Goal: Navigation & Orientation: Find specific page/section

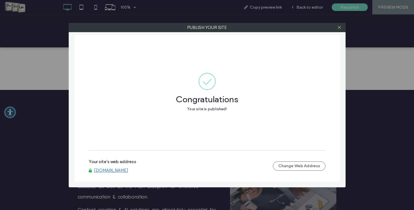
scroll to position [1150, 0]
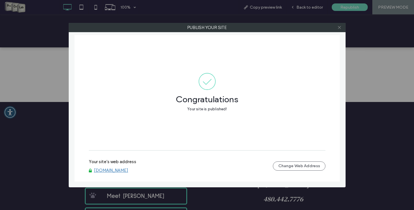
click at [340, 27] on icon at bounding box center [339, 27] width 4 height 4
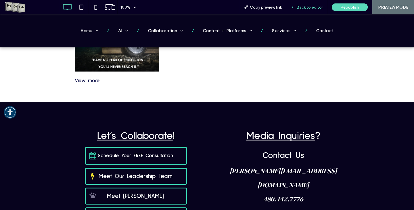
click at [314, 10] on div "Back to editor" at bounding box center [306, 7] width 41 height 14
click at [305, 7] on span "Back to editor" at bounding box center [309, 7] width 26 height 5
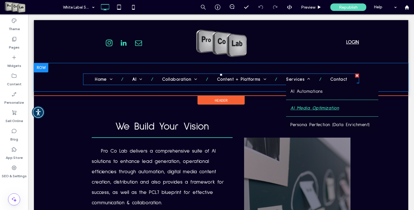
click at [310, 5] on div "Preview" at bounding box center [311, 7] width 29 height 14
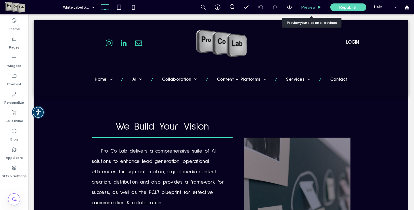
click at [309, 7] on span "Preview" at bounding box center [308, 7] width 14 height 5
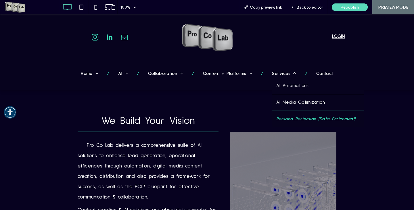
click at [287, 118] on span "Persona Perfection (Data Enrichment)" at bounding box center [315, 119] width 79 height 8
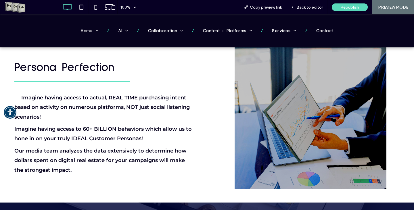
scroll to position [146, 0]
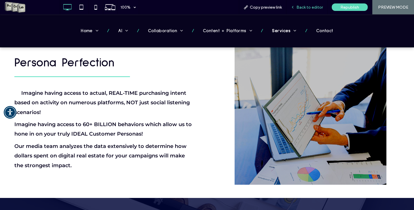
click at [309, 10] on div "Back to editor" at bounding box center [306, 7] width 41 height 14
click at [310, 5] on span "Back to editor" at bounding box center [309, 7] width 26 height 5
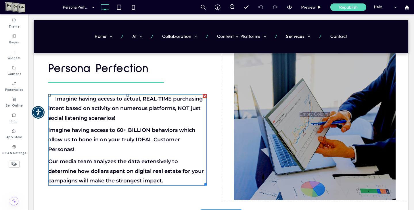
click at [84, 136] on p "Imagine having access to 60+ BILLION behaviors which allow us to hone in on you…" at bounding box center [127, 140] width 158 height 29
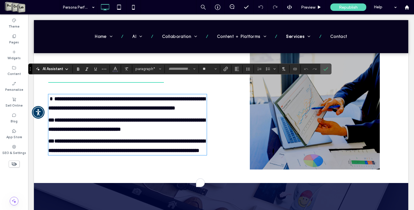
click at [84, 134] on p "**********" at bounding box center [127, 125] width 158 height 19
type input "**********"
click at [54, 146] on span "**********" at bounding box center [126, 146] width 157 height 14
click at [92, 133] on p "**********" at bounding box center [127, 125] width 158 height 19
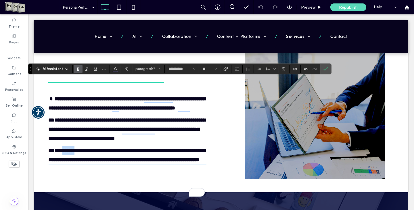
drag, startPoint x: 64, startPoint y: 155, endPoint x: 83, endPoint y: 155, distance: 18.7
click at [83, 155] on span "**********" at bounding box center [126, 155] width 157 height 14
drag, startPoint x: 105, startPoint y: 156, endPoint x: 114, endPoint y: 156, distance: 9.8
click at [114, 156] on span "**********" at bounding box center [126, 155] width 157 height 14
drag, startPoint x: 187, startPoint y: 156, endPoint x: 91, endPoint y: 164, distance: 96.4
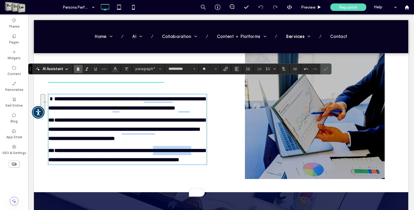
click at [91, 162] on span "**********" at bounding box center [126, 155] width 157 height 14
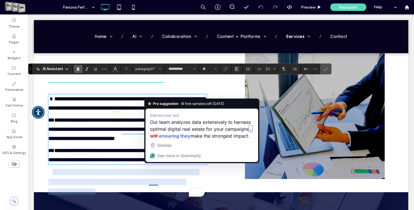
click at [153, 162] on span "**********" at bounding box center [126, 155] width 157 height 14
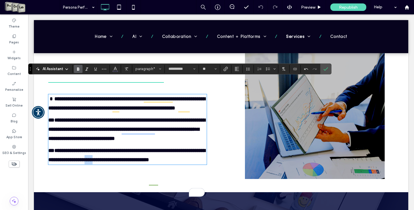
drag, startPoint x: 150, startPoint y: 167, endPoint x: 158, endPoint y: 167, distance: 8.6
click at [158, 162] on span "**********" at bounding box center [126, 155] width 157 height 14
click at [165, 162] on span "**********" at bounding box center [126, 155] width 157 height 14
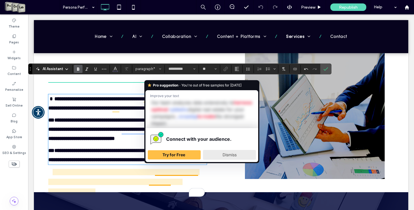
click at [228, 156] on span "Dismiss" at bounding box center [230, 154] width 14 height 5
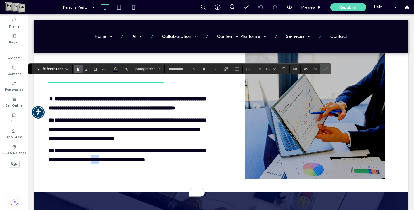
drag, startPoint x: 156, startPoint y: 168, endPoint x: 171, endPoint y: 166, distance: 15.3
click at [171, 162] on span "**********" at bounding box center [126, 155] width 157 height 14
click at [326, 67] on icon "Confirm" at bounding box center [325, 69] width 5 height 5
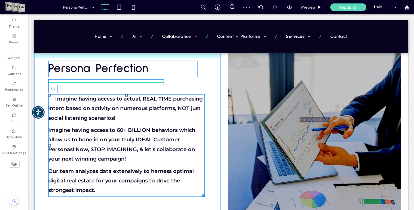
drag, startPoint x: 127, startPoint y: 80, endPoint x: 127, endPoint y: 74, distance: 5.7
click at [127, 94] on div at bounding box center [126, 95] width 2 height 2
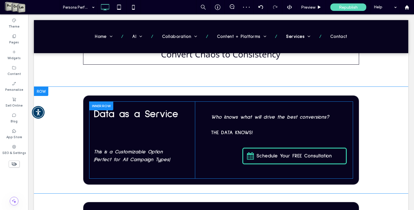
scroll to position [392, 0]
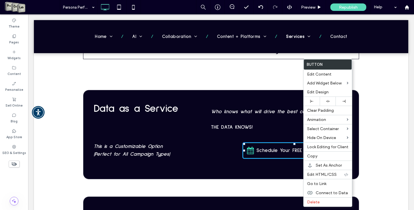
click at [361, 57] on div "Convert Chaos to Consistency Click To Paste Row + Add Section" at bounding box center [221, 49] width 374 height 64
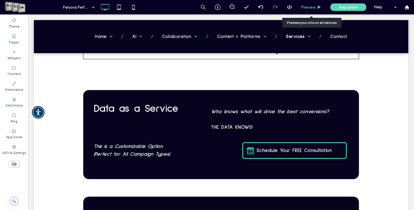
click at [313, 9] on span "Preview" at bounding box center [308, 7] width 14 height 5
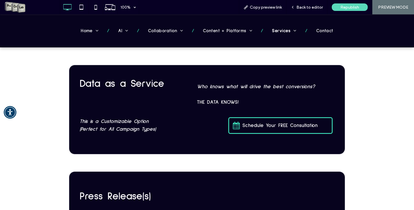
scroll to position [372, 0]
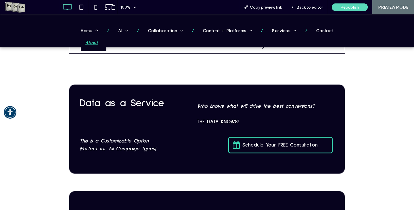
click at [85, 39] on span "About" at bounding box center [91, 43] width 13 height 8
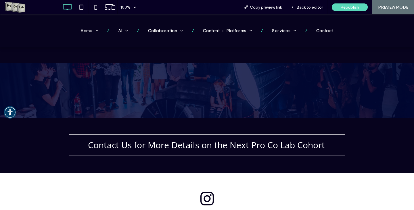
scroll to position [2096, 0]
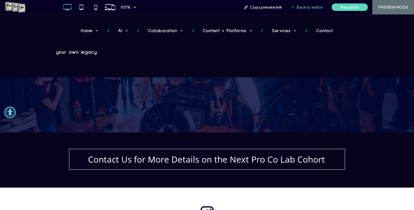
click at [304, 5] on span "Back to editor" at bounding box center [309, 7] width 26 height 5
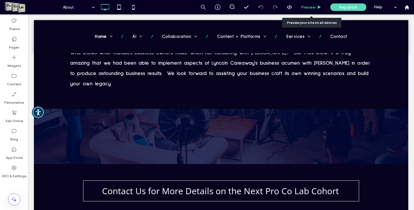
scroll to position [2132, 0]
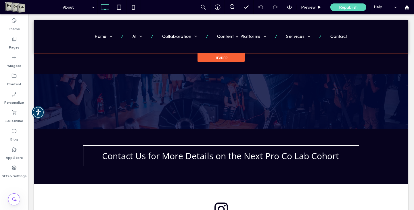
click at [101, 36] on div at bounding box center [221, 36] width 374 height 33
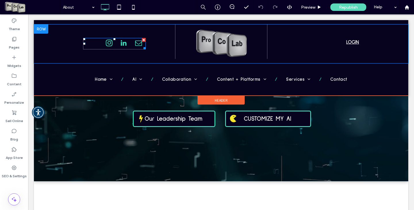
scroll to position [0, 0]
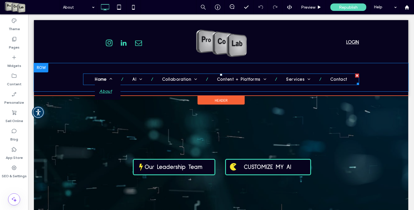
click at [95, 79] on span "Home" at bounding box center [104, 80] width 18 height 8
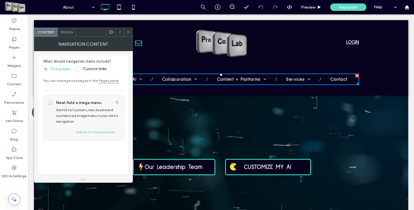
drag, startPoint x: 126, startPoint y: 30, endPoint x: 133, endPoint y: 30, distance: 7.0
click at [126, 30] on div at bounding box center [128, 32] width 9 height 9
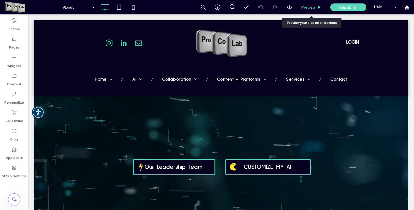
click at [309, 7] on span "Preview" at bounding box center [308, 7] width 14 height 5
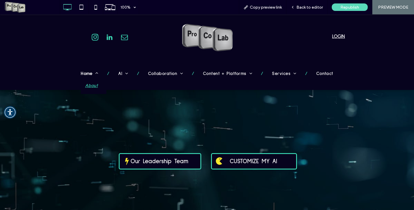
click at [84, 74] on span "Home" at bounding box center [90, 74] width 18 height 8
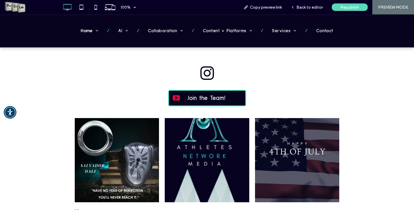
scroll to position [1267, 0]
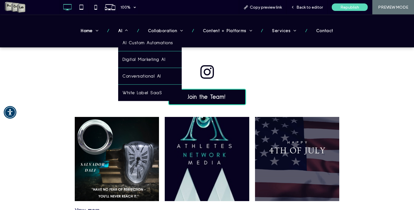
click at [116, 33] on link "AI" at bounding box center [123, 31] width 27 height 8
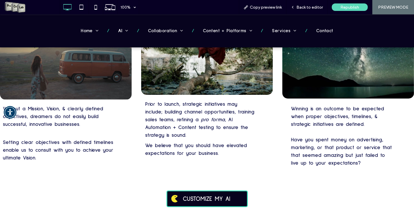
scroll to position [598, 0]
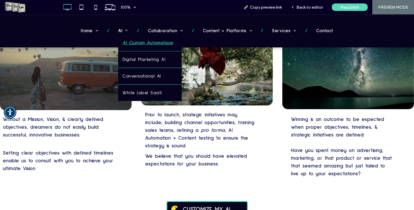
click at [129, 45] on span "AI Custom Automations" at bounding box center [147, 43] width 50 height 8
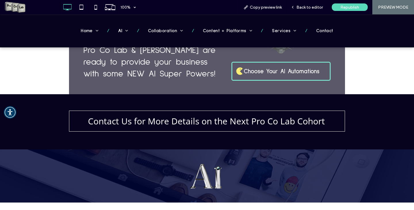
scroll to position [849, 0]
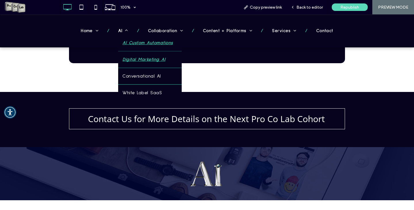
click at [138, 57] on span "Digital Marketing AI" at bounding box center [143, 60] width 43 height 8
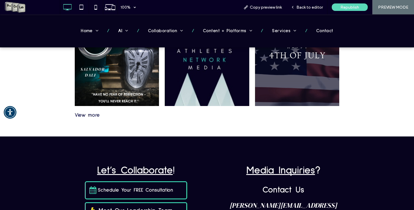
scroll to position [967, 0]
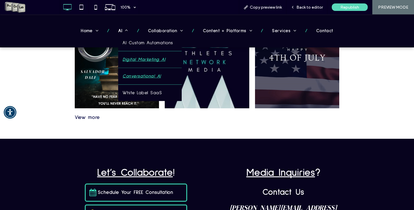
click at [133, 77] on span "Conversational AI" at bounding box center [141, 76] width 38 height 8
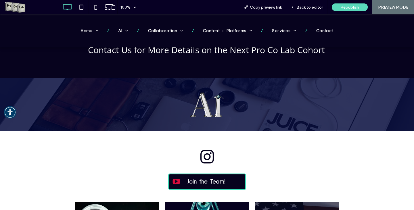
scroll to position [684, 0]
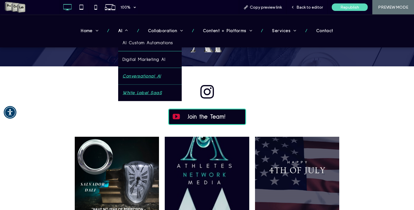
click at [132, 95] on span "White Label SaaS" at bounding box center [141, 93] width 39 height 8
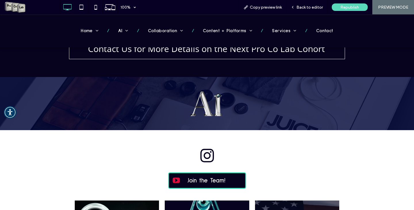
scroll to position [942, 0]
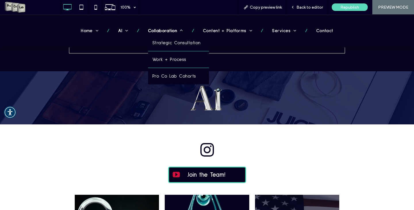
click at [155, 29] on span "Collaboration" at bounding box center [165, 31] width 35 height 8
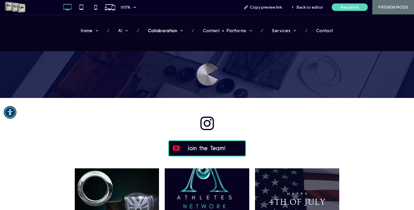
scroll to position [731, 0]
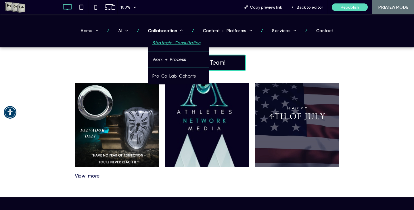
click at [162, 46] on span "Strategic Consultation" at bounding box center [176, 43] width 48 height 8
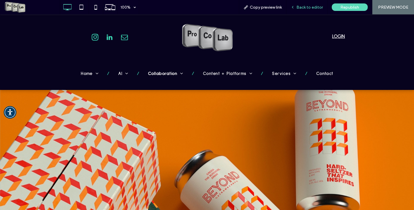
click at [307, 7] on span "Back to editor" at bounding box center [309, 7] width 26 height 5
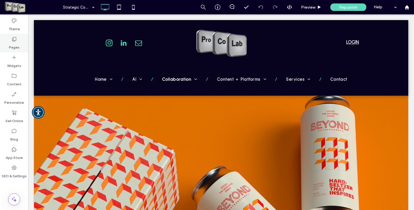
click at [13, 42] on label "Pages" at bounding box center [14, 46] width 11 height 8
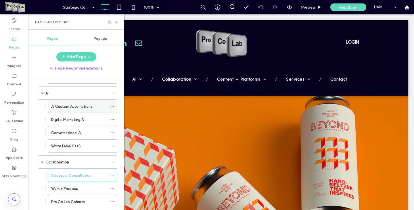
scroll to position [86, 0]
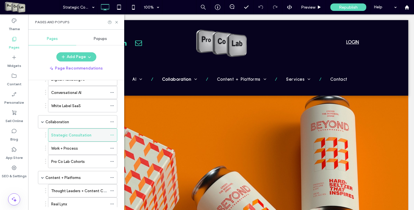
click at [112, 137] on span at bounding box center [112, 135] width 4 height 9
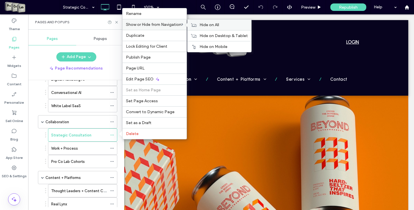
click at [201, 26] on span "Hide on All" at bounding box center [210, 24] width 20 height 5
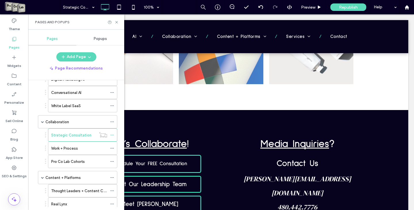
scroll to position [1265, 0]
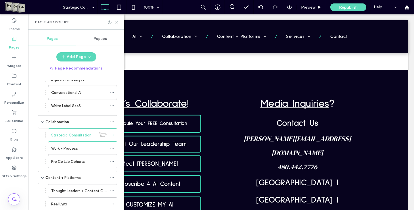
click at [117, 21] on icon at bounding box center [116, 22] width 4 height 4
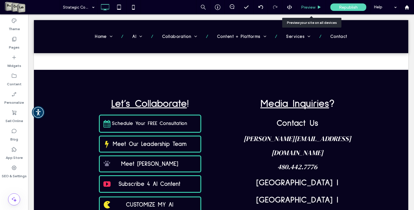
click at [311, 4] on div "Preview" at bounding box center [311, 7] width 29 height 14
click at [307, 7] on span "Preview" at bounding box center [308, 7] width 14 height 5
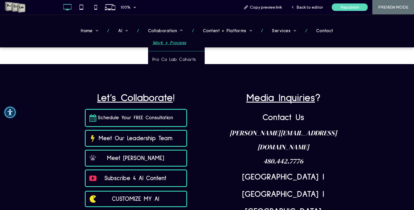
click at [163, 43] on span "Work + Process" at bounding box center [169, 43] width 34 height 8
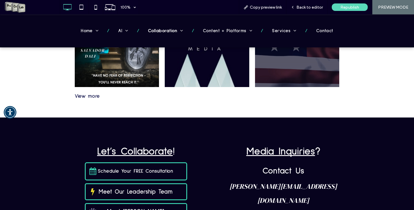
scroll to position [1064, 0]
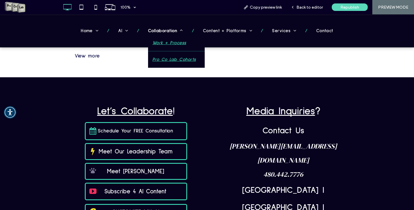
click at [163, 61] on span "Pro Co Lab Cohorts" at bounding box center [174, 60] width 44 height 8
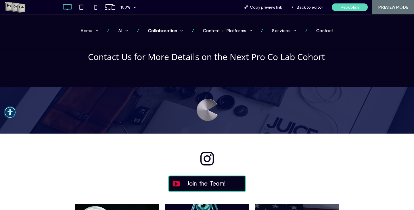
scroll to position [837, 0]
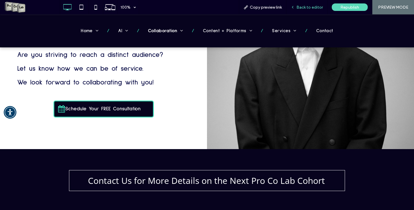
click at [311, 6] on span "Back to editor" at bounding box center [309, 7] width 26 height 5
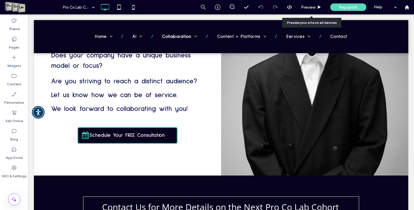
scroll to position [847, 0]
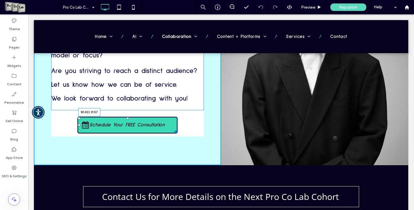
drag, startPoint x: 175, startPoint y: 133, endPoint x: 184, endPoint y: 132, distance: 8.9
click at [177, 132] on div at bounding box center [174, 131] width 4 height 4
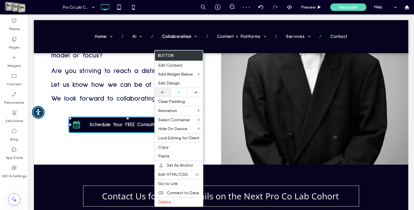
click at [162, 90] on div at bounding box center [163, 92] width 16 height 9
click at [211, 65] on div "Share your Vision We want to know what’s special about you, your business, & wh…" at bounding box center [127, 55] width 187 height 218
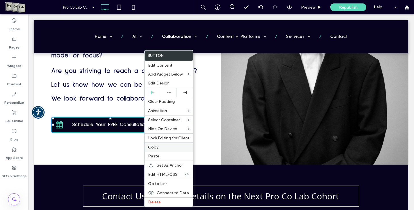
click at [161, 149] on label "Copy" at bounding box center [168, 147] width 41 height 5
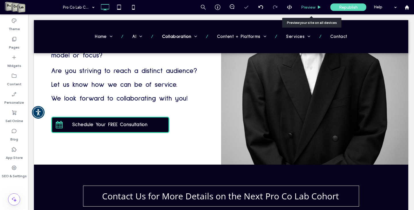
click at [308, 4] on div "Preview" at bounding box center [311, 7] width 29 height 14
click at [306, 6] on span "Preview" at bounding box center [308, 7] width 14 height 5
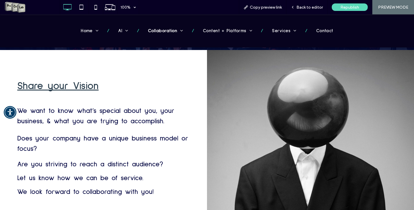
scroll to position [722, 0]
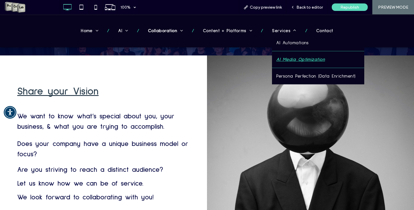
click at [280, 59] on span "AI Media Optimization" at bounding box center [300, 60] width 49 height 8
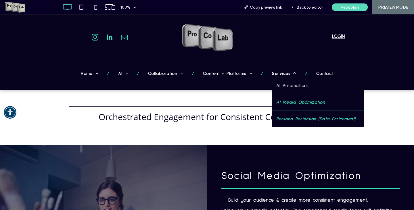
click at [281, 118] on span "Persona Perfection (Data Enrichment)" at bounding box center [315, 119] width 79 height 8
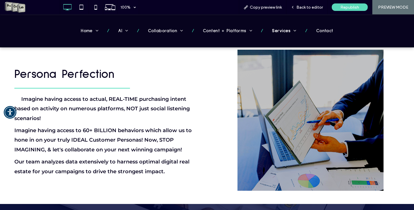
scroll to position [172, 0]
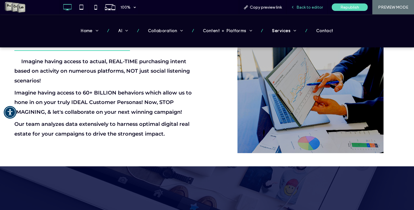
click at [316, 10] on div "Back to editor" at bounding box center [306, 7] width 41 height 14
click at [310, 7] on span "Back to editor" at bounding box center [309, 7] width 26 height 5
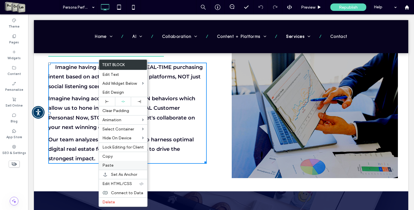
click at [116, 166] on label "Paste" at bounding box center [122, 165] width 41 height 5
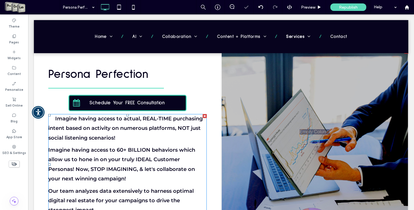
scroll to position [86, 0]
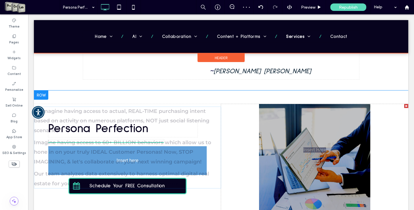
drag, startPoint x: 100, startPoint y: 167, endPoint x: 99, endPoint y: 146, distance: 21.0
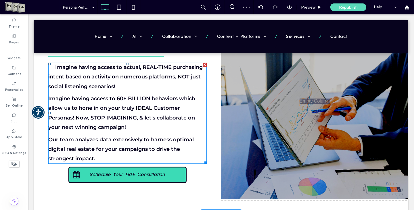
scroll to position [172, 0]
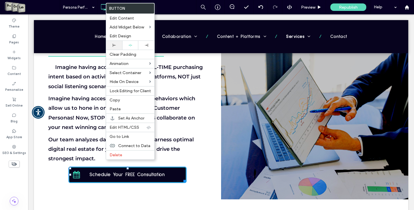
click at [112, 47] on div at bounding box center [114, 45] width 16 height 9
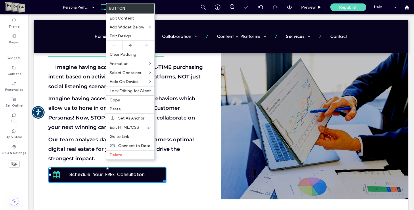
click at [197, 109] on p "Imagine having access to 60+ BILLION behaviors which allow us to hone in on you…" at bounding box center [127, 113] width 158 height 39
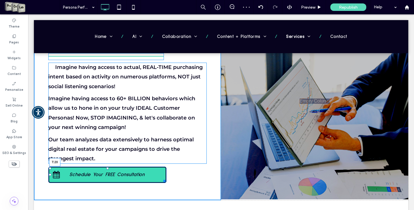
click at [107, 167] on div at bounding box center [107, 168] width 2 height 2
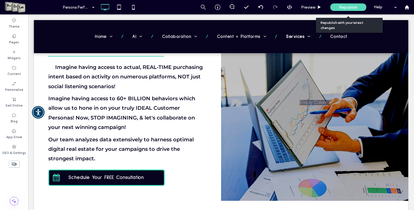
click at [336, 5] on div "Republish" at bounding box center [348, 6] width 36 height 7
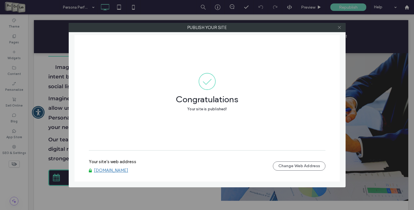
click at [341, 27] on icon at bounding box center [339, 27] width 4 height 4
